Goal: Task Accomplishment & Management: Use online tool/utility

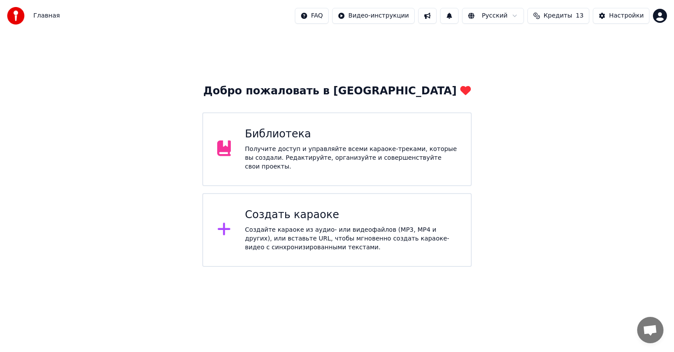
click at [311, 131] on div "Библиотека" at bounding box center [351, 134] width 212 height 14
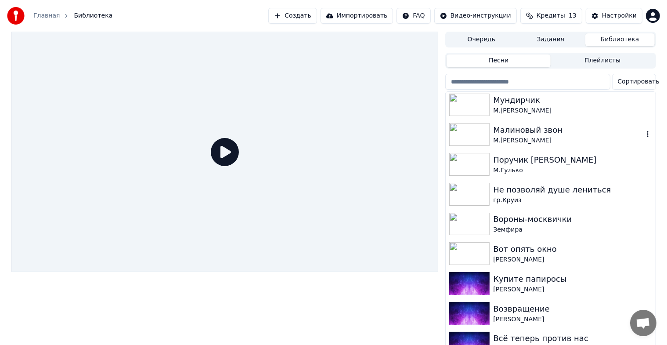
scroll to position [395, 0]
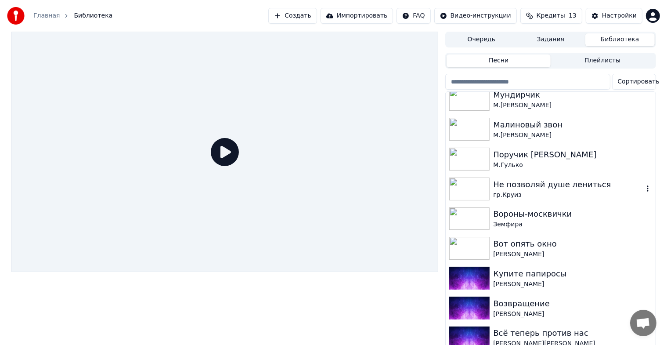
click at [467, 188] on img at bounding box center [469, 188] width 40 height 23
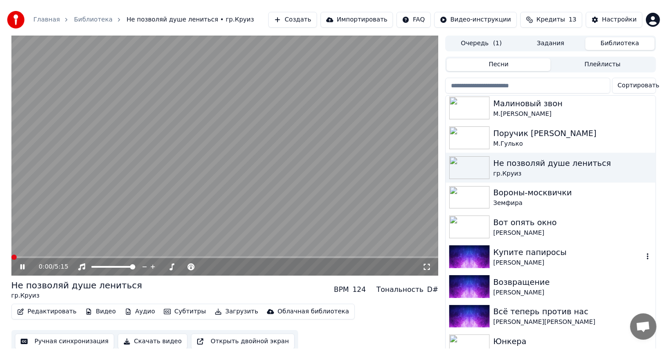
scroll to position [421, 0]
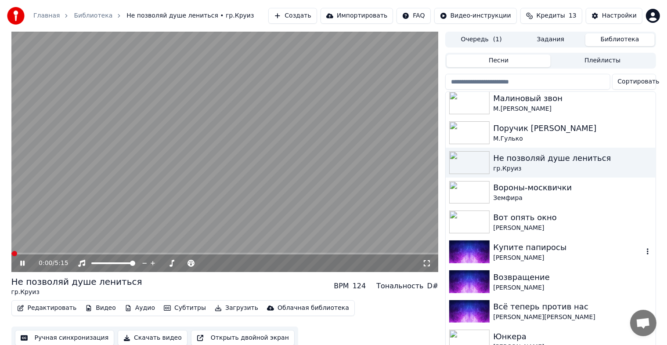
click at [474, 251] on img at bounding box center [469, 251] width 40 height 23
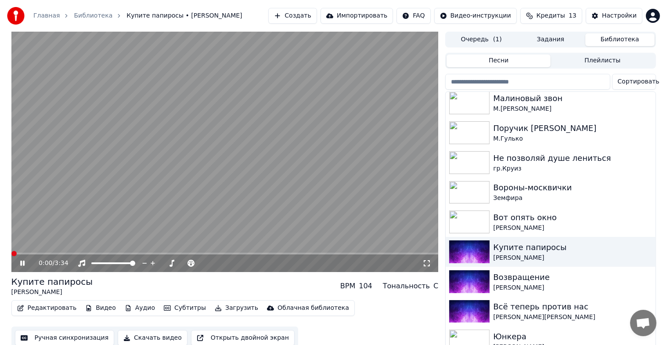
click at [25, 260] on icon at bounding box center [28, 262] width 21 height 7
click at [79, 339] on button "Ручная синхронизация" at bounding box center [65, 338] width 100 height 16
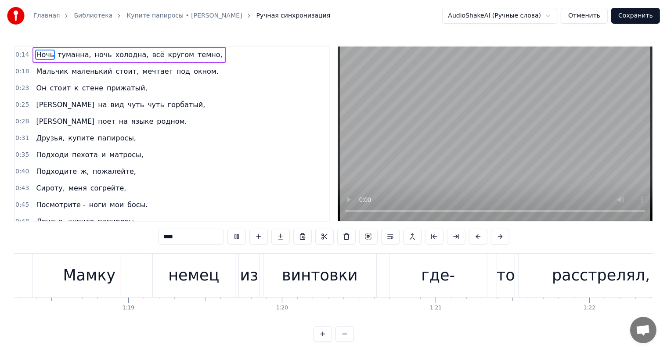
scroll to position [0, 12086]
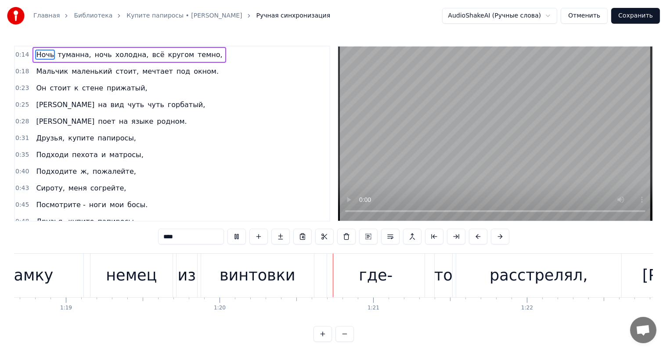
click at [611, 312] on div "Ночь [PERSON_NAME], ночь холодна, всё кругом темно, Мальчик маленький стоит, ме…" at bounding box center [333, 286] width 639 height 66
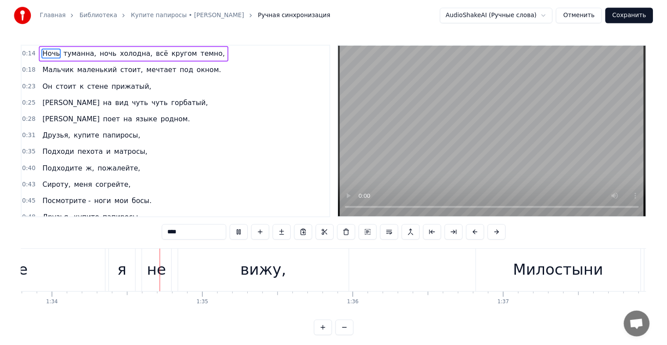
scroll to position [0, 14411]
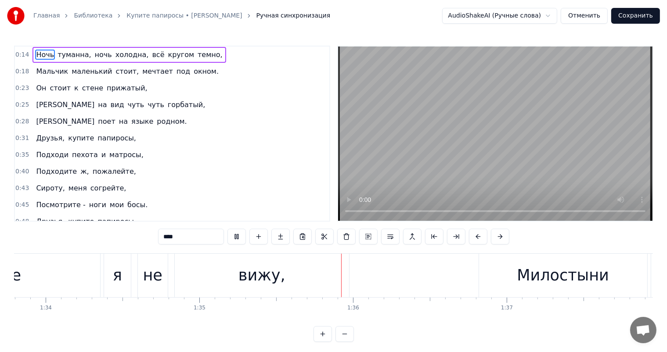
click at [42, 17] on link "Главная" at bounding box center [46, 15] width 26 height 9
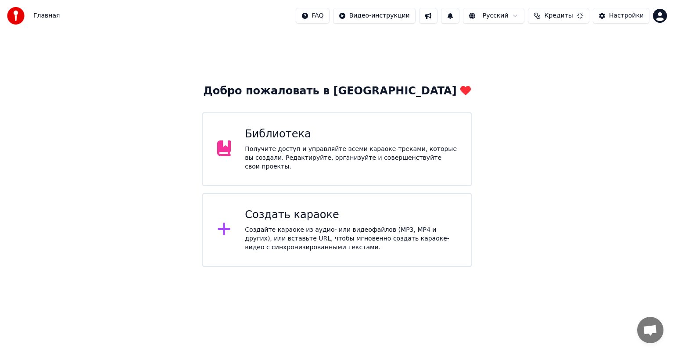
click at [388, 155] on div "Получите доступ и управляйте всеми караоке-треками, которые вы создали. Редакти…" at bounding box center [351, 158] width 212 height 26
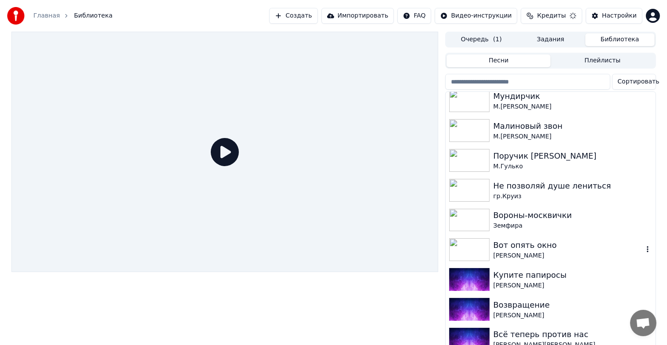
scroll to position [421, 0]
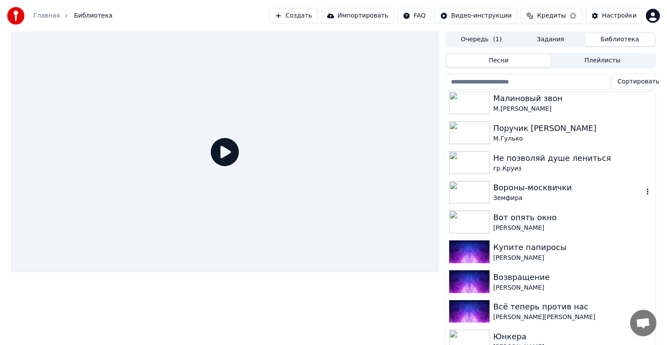
click at [454, 188] on img at bounding box center [469, 192] width 40 height 23
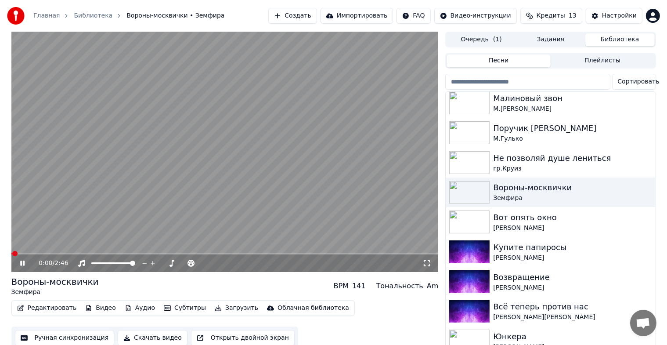
click at [22, 261] on icon at bounding box center [22, 262] width 4 height 5
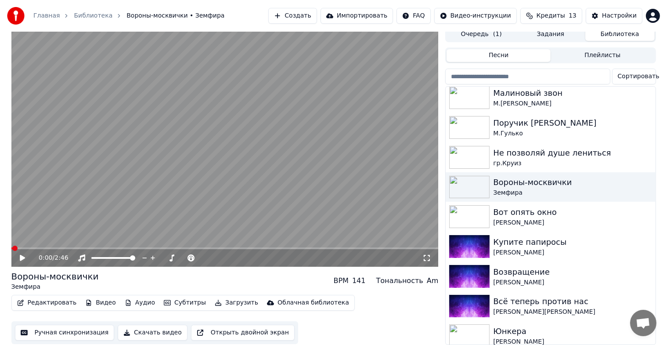
scroll to position [11, 0]
click at [475, 247] on img at bounding box center [469, 246] width 40 height 23
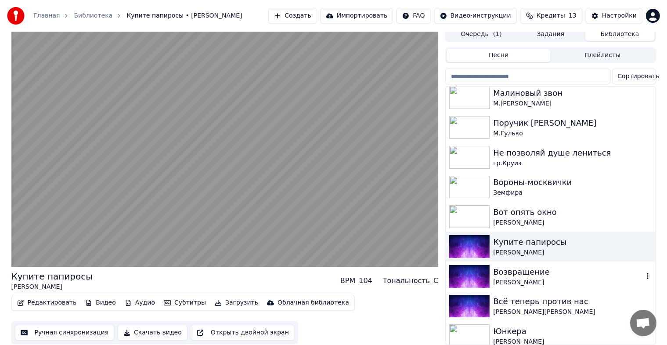
click at [474, 272] on img at bounding box center [469, 276] width 40 height 23
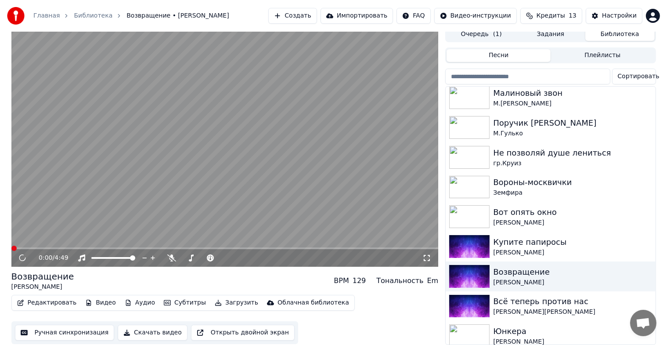
click at [80, 330] on button "Ручная синхронизация" at bounding box center [65, 332] width 100 height 16
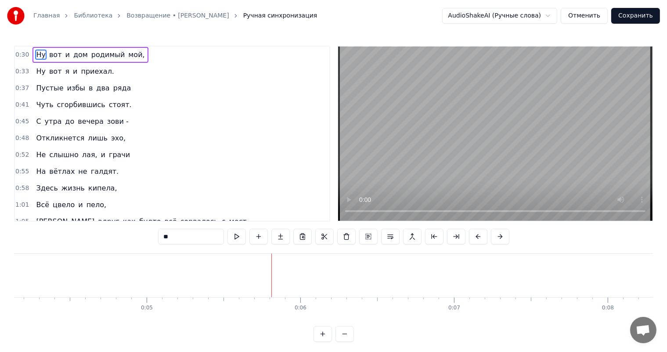
scroll to position [0, 770]
click at [139, 14] on link "Возвращение • [PERSON_NAME]" at bounding box center [177, 15] width 102 height 9
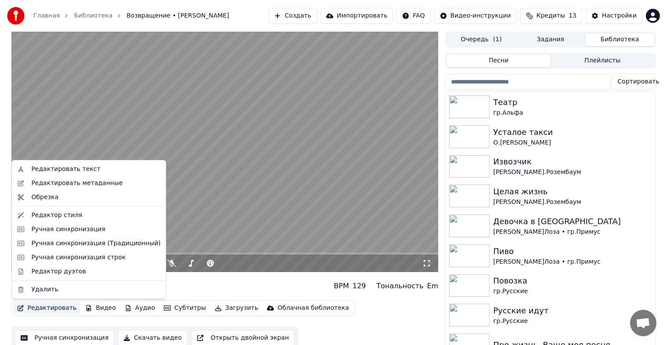
click at [65, 304] on button "Редактировать" at bounding box center [47, 308] width 67 height 12
click at [72, 187] on div "Редактировать метаданные" at bounding box center [76, 183] width 91 height 9
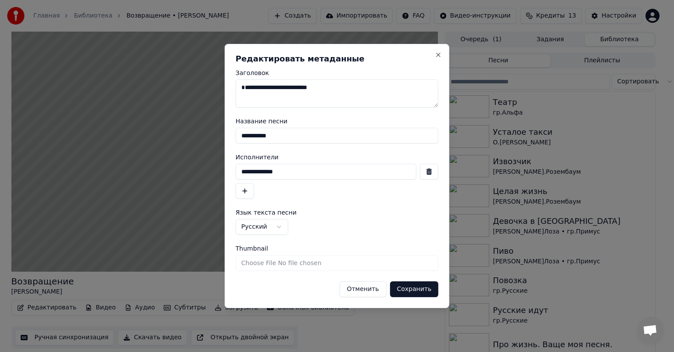
click at [331, 88] on textarea "**********" at bounding box center [337, 93] width 203 height 28
type textarea "**********"
click at [417, 290] on button "Сохранить" at bounding box center [414, 289] width 49 height 16
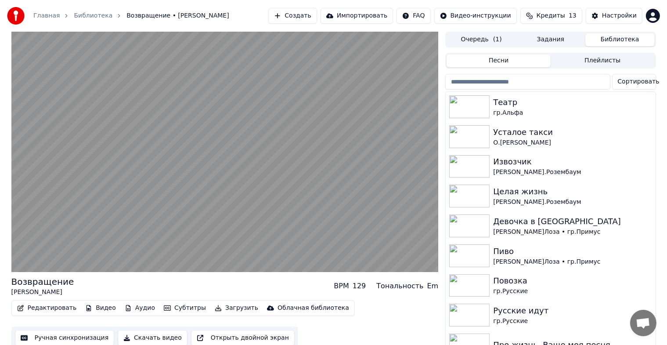
click at [386, 323] on div "Редактировать Видео Аудио Субтитры Загрузить Облачная библиотека Ручная синхрон…" at bounding box center [224, 324] width 427 height 49
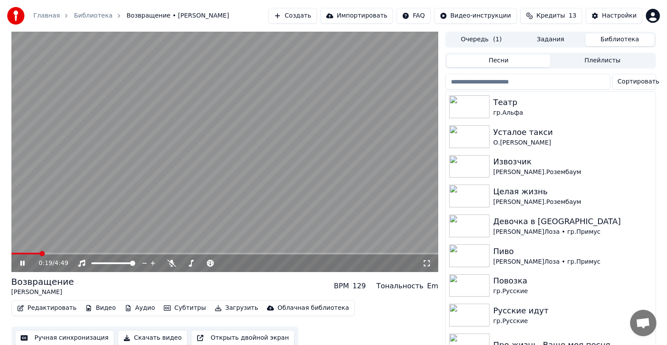
click at [26, 262] on icon at bounding box center [28, 262] width 21 height 7
click at [67, 342] on button "Ручная синхронизация" at bounding box center [65, 338] width 100 height 16
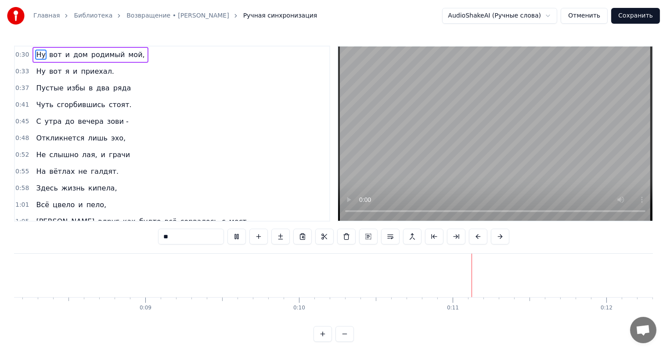
scroll to position [0, 1567]
click at [456, 315] on div "Ну вот и дом родимый мой, Ну вот я и приехал. Пустые избы в два ряда Чуть сгорб…" at bounding box center [333, 286] width 639 height 66
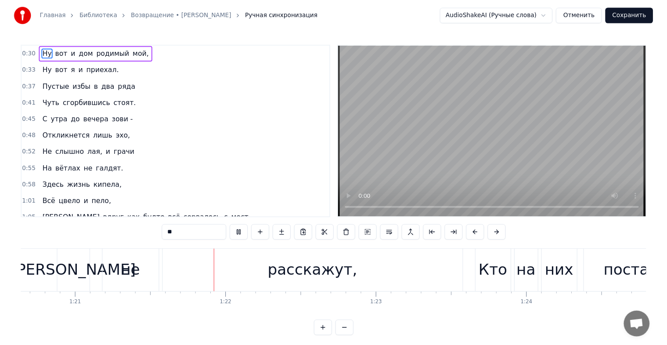
scroll to position [0, 12434]
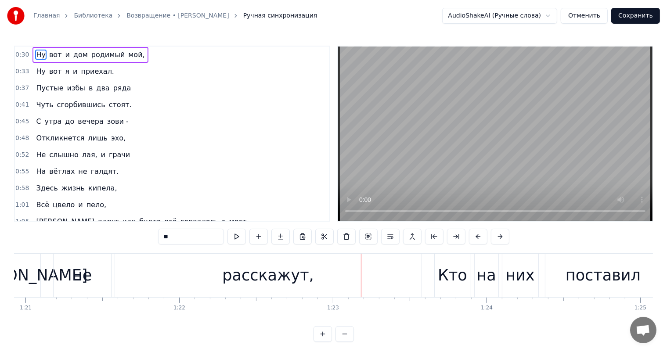
click at [88, 18] on link "Библиотека" at bounding box center [93, 15] width 39 height 9
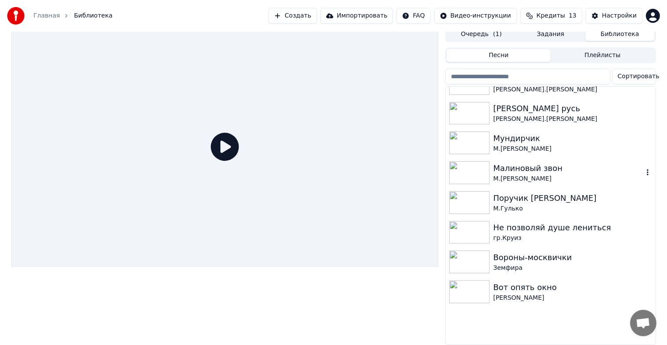
scroll to position [351, 0]
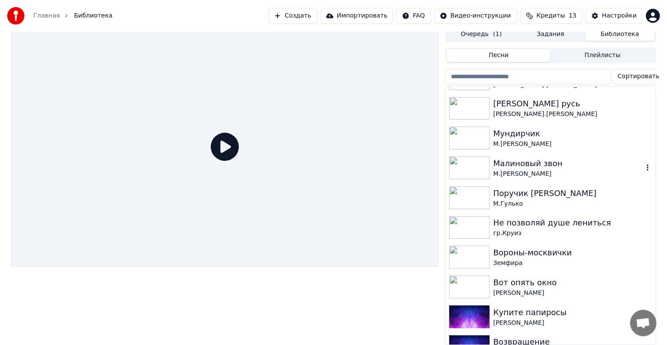
click at [474, 156] on img at bounding box center [469, 167] width 40 height 23
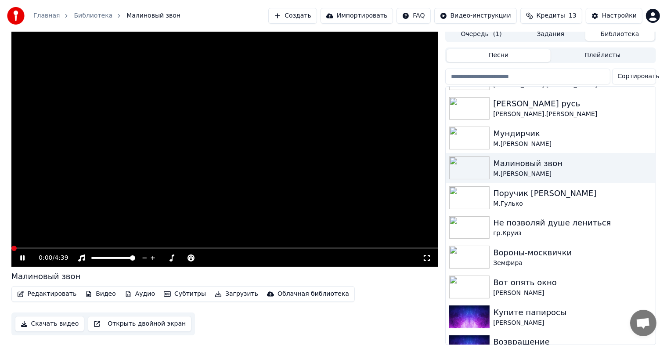
click at [21, 255] on icon at bounding box center [22, 257] width 4 height 5
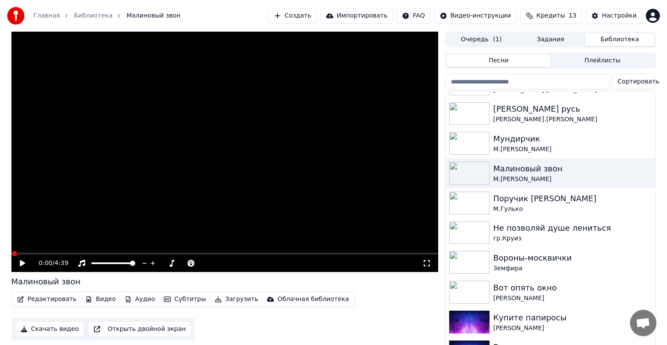
click at [53, 299] on button "Редактировать" at bounding box center [47, 299] width 67 height 12
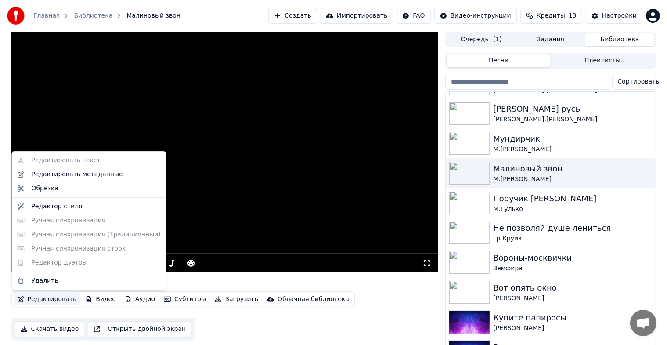
click at [204, 138] on video at bounding box center [224, 152] width 427 height 240
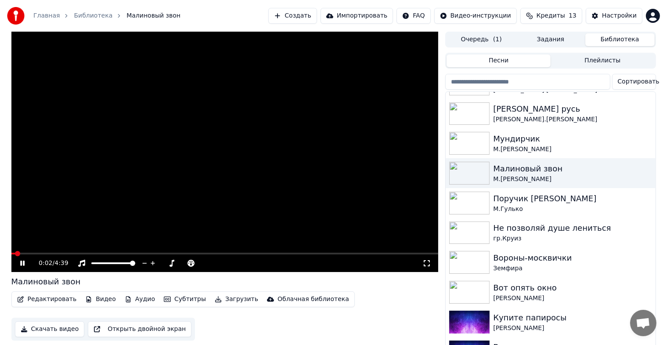
click at [24, 263] on icon at bounding box center [22, 262] width 4 height 5
click at [24, 263] on icon at bounding box center [22, 263] width 5 height 6
click at [20, 263] on icon at bounding box center [28, 262] width 21 height 7
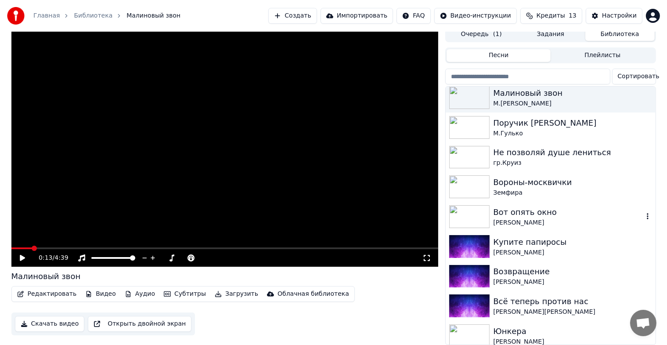
scroll to position [11, 0]
click at [479, 327] on img at bounding box center [469, 335] width 40 height 23
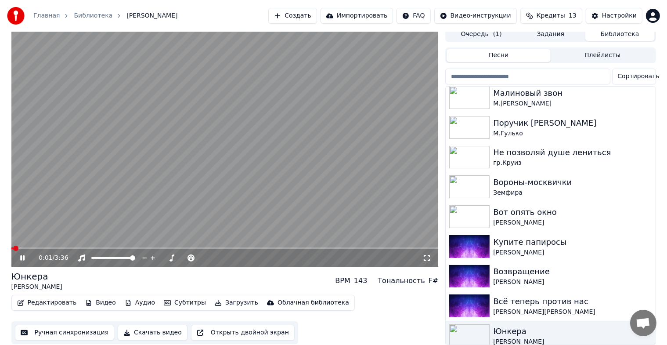
click at [60, 328] on button "Ручная синхронизация" at bounding box center [65, 332] width 100 height 16
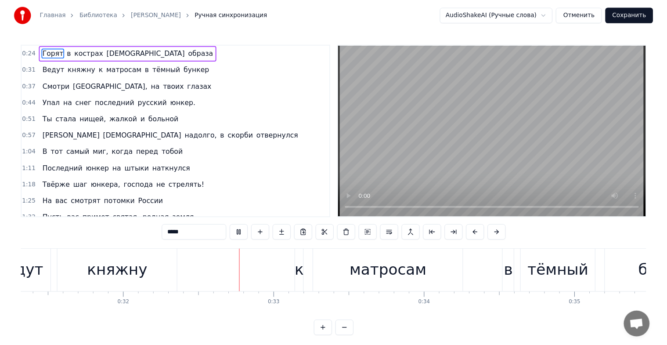
scroll to position [0, 4916]
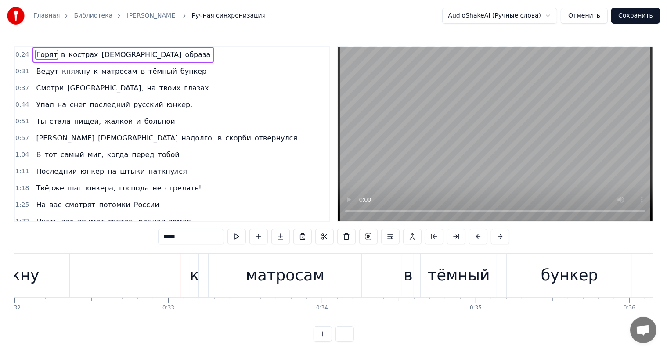
click at [86, 14] on link "Библиотека" at bounding box center [93, 15] width 39 height 9
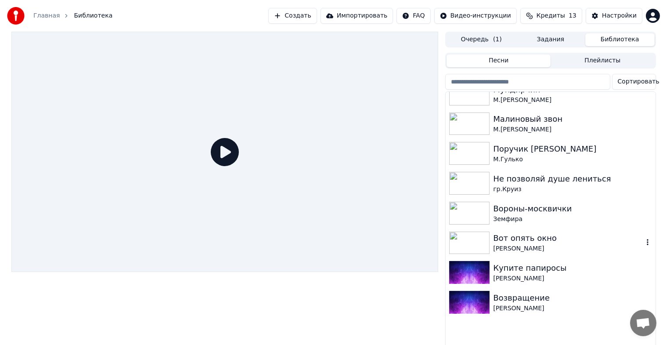
scroll to position [421, 0]
